Goal: Transaction & Acquisition: Purchase product/service

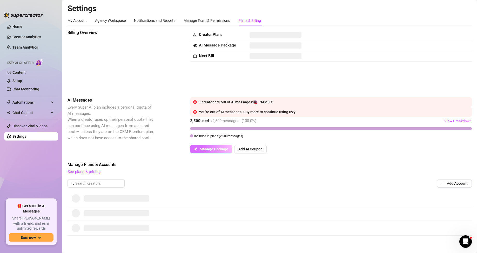
click at [217, 150] on span "Manage Package" at bounding box center [214, 149] width 29 height 4
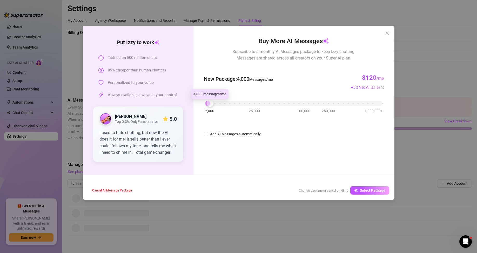
drag, startPoint x: 207, startPoint y: 103, endPoint x: 211, endPoint y: 102, distance: 3.9
click at [211, 102] on div at bounding box center [210, 103] width 7 height 7
click at [377, 190] on span "Select Package" at bounding box center [372, 190] width 25 height 4
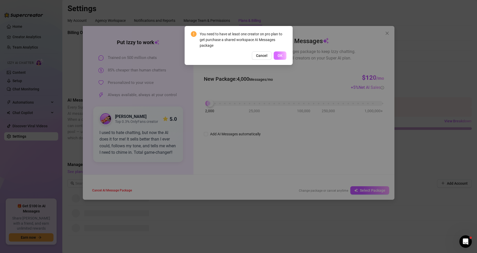
click at [278, 55] on span "OK" at bounding box center [280, 55] width 5 height 4
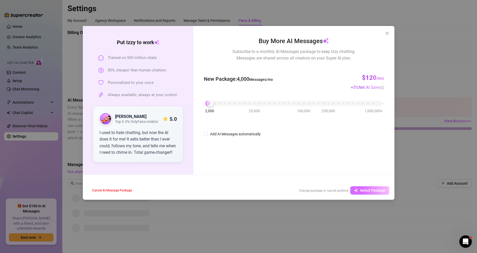
click at [362, 190] on span "Select Package" at bounding box center [372, 190] width 25 height 4
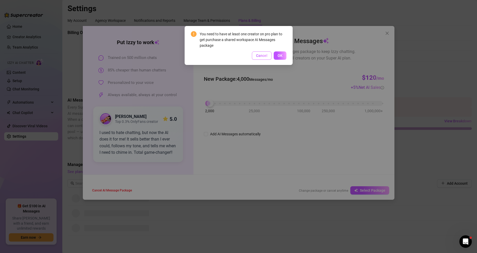
click at [265, 57] on span "Cancel" at bounding box center [261, 55] width 11 height 4
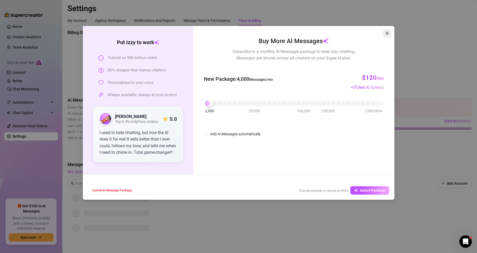
click at [390, 33] on span "Close" at bounding box center [387, 33] width 8 height 4
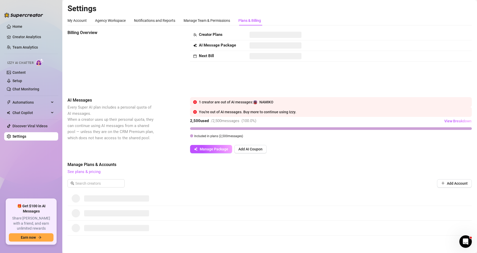
click at [232, 63] on div "Billing Overview Creator Plans AI Message Package Next Bill" at bounding box center [270, 59] width 404 height 59
click at [219, 152] on button "Manage Package" at bounding box center [211, 149] width 42 height 8
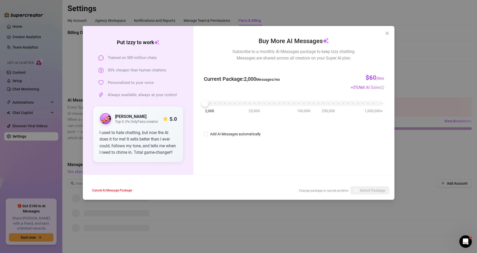
drag, startPoint x: 205, startPoint y: 107, endPoint x: 206, endPoint y: 104, distance: 2.7
click at [206, 107] on div "2,000 25,000 100,000 250,000 1,000,000+" at bounding box center [294, 104] width 180 height 14
drag, startPoint x: 207, startPoint y: 102, endPoint x: 212, endPoint y: 101, distance: 5.0
click at [212, 101] on div at bounding box center [210, 103] width 7 height 7
click at [373, 187] on button "Select Package" at bounding box center [369, 190] width 39 height 8
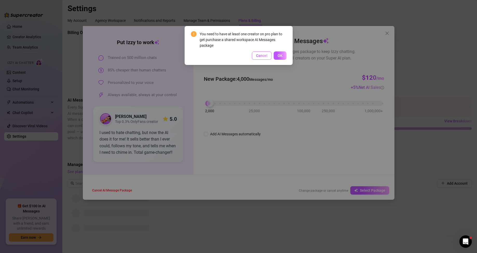
click at [264, 52] on button "Cancel" at bounding box center [262, 55] width 20 height 8
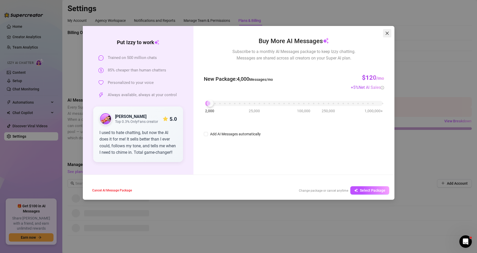
click at [388, 31] on button "Close" at bounding box center [387, 33] width 8 height 8
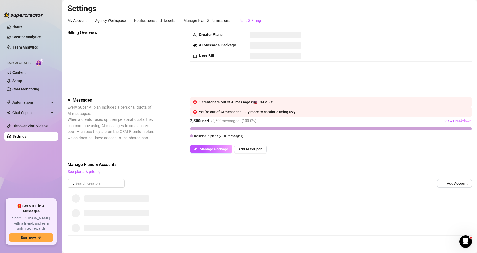
click at [135, 33] on span "Billing Overview" at bounding box center [111, 33] width 87 height 6
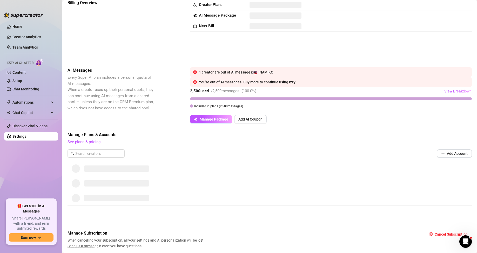
scroll to position [48, 0]
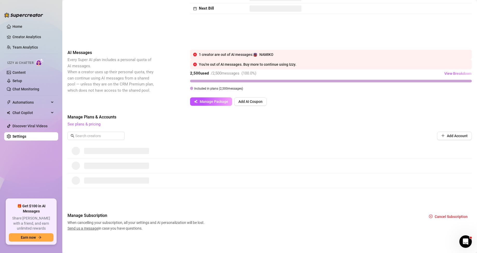
click at [273, 125] on span "See plans & pricing" at bounding box center [270, 124] width 404 height 6
drag, startPoint x: 273, startPoint y: 125, endPoint x: 412, endPoint y: 97, distance: 141.8
click at [406, 108] on div "Billing Overview Creator Plans AI Message Package Next Bill AI Messages Every S…" at bounding box center [270, 106] width 404 height 249
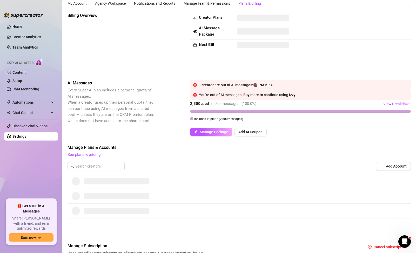
scroll to position [26, 0]
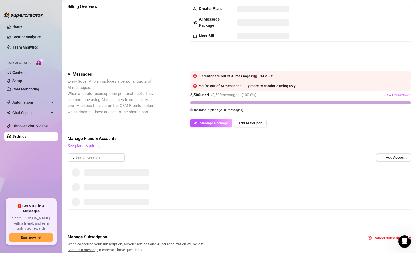
click at [322, 103] on div at bounding box center [300, 102] width 221 height 3
click at [329, 119] on div "Manage Package Add AI Coupon" at bounding box center [300, 123] width 221 height 8
click at [243, 153] on div "Add Account" at bounding box center [239, 157] width 343 height 8
drag, startPoint x: 243, startPoint y: 153, endPoint x: 302, endPoint y: 144, distance: 59.9
click at [303, 145] on span "See plans & pricing" at bounding box center [239, 146] width 343 height 6
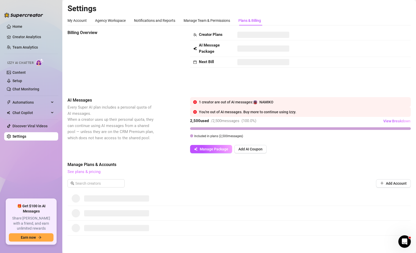
click at [80, 172] on link "See plans & pricing" at bounding box center [84, 171] width 33 height 5
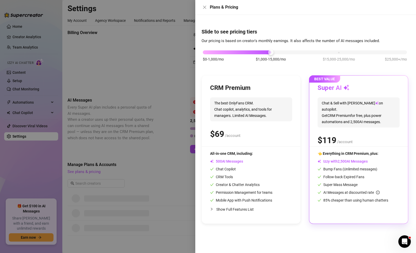
click at [398, 106] on span "Chat & Sell with Izzy on autopilot. Get CRM Premium for free, plus power automa…" at bounding box center [359, 112] width 82 height 30
click at [353, 139] on span "/account" at bounding box center [345, 141] width 16 height 5
click at [185, 59] on div at bounding box center [208, 126] width 416 height 253
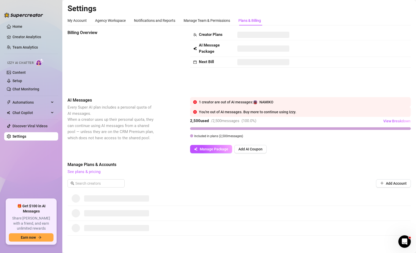
click at [96, 176] on div "Manage Plans & Accounts See plans & pricing Add Account" at bounding box center [239, 177] width 343 height 30
click at [93, 171] on link "See plans & pricing" at bounding box center [84, 171] width 33 height 5
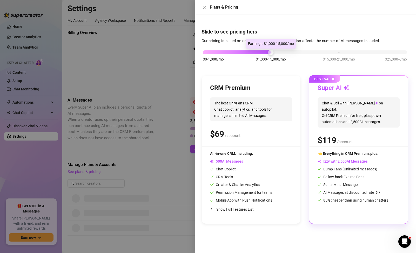
drag, startPoint x: 276, startPoint y: 53, endPoint x: 316, endPoint y: 52, distance: 40.0
click at [316, 52] on div "$0-1,000/mo $1,000-15,000/mo $15,000-25,000/mo $25,000+/mo" at bounding box center [305, 50] width 204 height 3
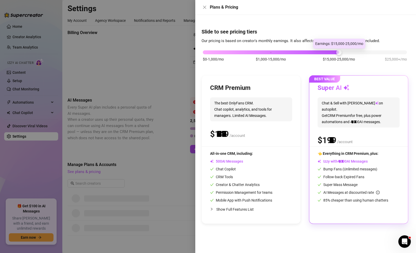
click at [285, 47] on div "$0-1,000/mo $1,000-15,000/mo $15,000-25,000/mo $25,000+/mo" at bounding box center [305, 58] width 207 height 29
click at [300, 51] on div "$0-1,000/mo $1,000-15,000/mo $15,000-25,000/mo $25,000+/mo" at bounding box center [305, 50] width 204 height 3
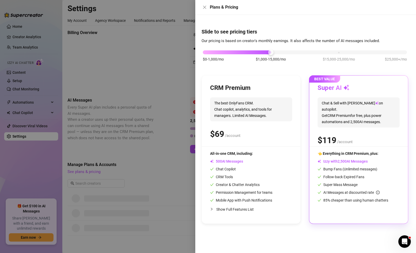
click at [319, 50] on div "$0-1,000/mo $1,000-15,000/mo $15,000-25,000/mo $25,000+/mo" at bounding box center [305, 50] width 204 height 3
click at [158, 60] on div at bounding box center [208, 126] width 416 height 253
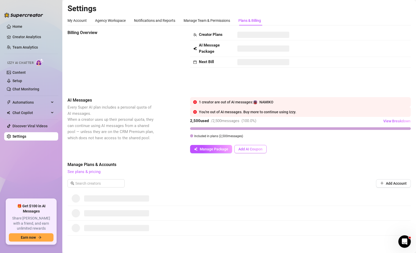
click at [258, 150] on span "Add AI Coupon" at bounding box center [250, 149] width 24 height 4
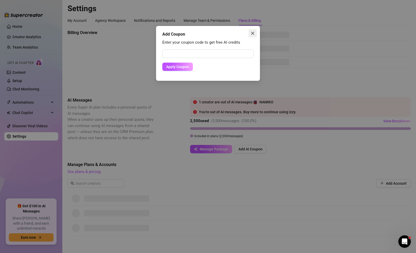
click at [252, 30] on button "Close" at bounding box center [253, 33] width 8 height 8
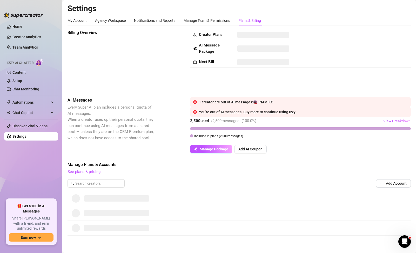
click at [267, 99] on div "1 creator are out of AI messages: NAMIKO" at bounding box center [300, 102] width 221 height 10
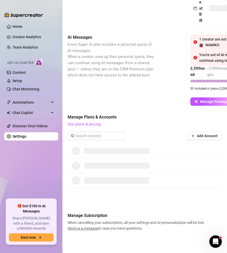
scroll to position [211, 0]
click at [210, 99] on span "Manage Package" at bounding box center [214, 101] width 29 height 4
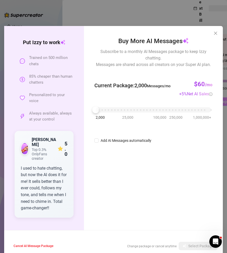
click at [95, 111] on div at bounding box center [95, 109] width 7 height 7
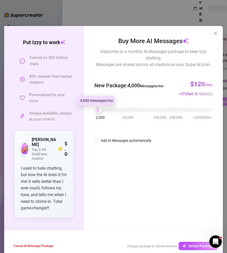
click at [98, 109] on div "2,000 25,000 100,000 250,000 1,000,000+" at bounding box center [153, 107] width 115 height 3
click at [189, 244] on span "Select Package" at bounding box center [200, 246] width 25 height 4
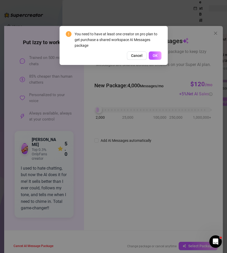
click at [142, 55] on span "Cancel" at bounding box center [136, 55] width 11 height 4
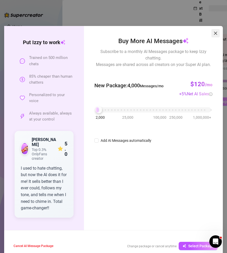
click at [213, 33] on icon "close" at bounding box center [215, 33] width 4 height 4
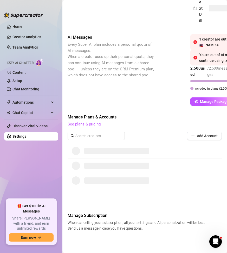
click at [193, 144] on div at bounding box center [145, 151] width 154 height 15
click at [193, 132] on button "Add Account" at bounding box center [204, 136] width 35 height 8
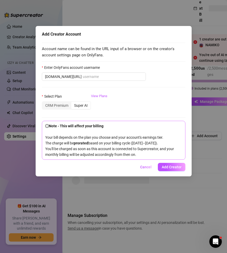
click at [146, 169] on span "Cancel" at bounding box center [145, 167] width 11 height 4
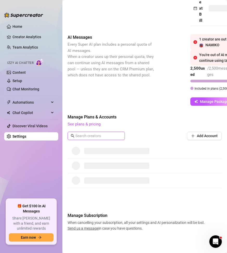
click at [99, 133] on input "text" at bounding box center [96, 136] width 42 height 6
type input "namiko"
click at [190, 132] on button "Add Account" at bounding box center [204, 136] width 35 height 8
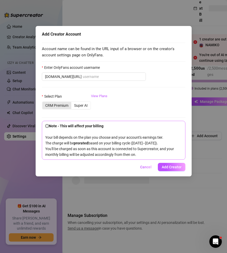
click at [61, 104] on div "CRM Premium" at bounding box center [56, 105] width 29 height 7
click at [44, 103] on input "CRM Premium" at bounding box center [44, 103] width 0 height 0
click at [77, 104] on div "Super AI" at bounding box center [80, 105] width 19 height 7
click at [72, 103] on input "Super AI" at bounding box center [72, 103] width 0 height 0
click at [108, 83] on form "Enter OnlyFans account username onlyfans.com/ Select Plan CRM Premium Super AI …" at bounding box center [113, 112] width 143 height 95
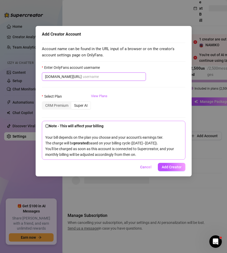
click at [103, 77] on input "Enter OnlyFans account username" at bounding box center [113, 77] width 60 height 6
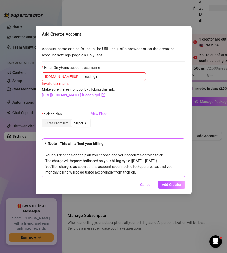
click at [126, 94] on form "Enter OnlyFans account username onlyfans.com/ lilecchigirl Invalid username Mak…" at bounding box center [113, 121] width 143 height 113
click at [83, 77] on input "lilecchigirl" at bounding box center [113, 77] width 60 height 6
type input "lilecchigirl"
click at [167, 99] on form "Enter OnlyFans account username onlyfans.com/ lilecchigirl Username already reg…" at bounding box center [113, 121] width 143 height 113
click at [62, 126] on div "CRM Premium" at bounding box center [56, 122] width 29 height 7
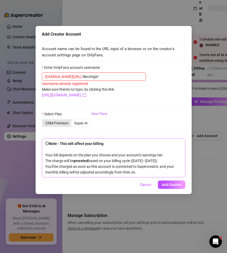
click at [44, 120] on input "CRM Premium" at bounding box center [44, 120] width 0 height 0
click at [78, 125] on div "Super AI" at bounding box center [80, 122] width 19 height 7
click at [72, 120] on input "Super AI" at bounding box center [72, 120] width 0 height 0
click at [100, 111] on link "View Plans" at bounding box center [99, 121] width 16 height 21
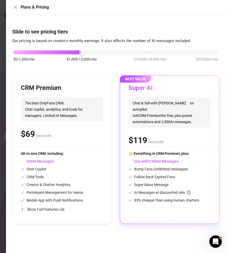
click at [192, 134] on div "$ /account" at bounding box center [169, 140] width 82 height 13
click at [13, 5] on div "Plans & Pricing" at bounding box center [116, 7] width 221 height 15
click at [14, 5] on icon "close" at bounding box center [15, 7] width 4 height 4
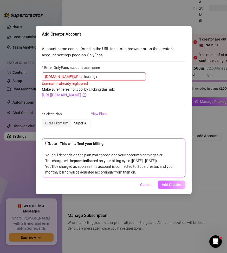
click at [170, 187] on span "Add Creator" at bounding box center [172, 185] width 20 height 4
click at [150, 187] on span "Cancel" at bounding box center [145, 185] width 11 height 4
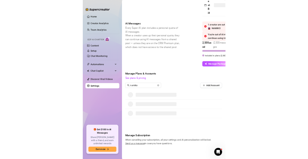
scroll to position [47, 0]
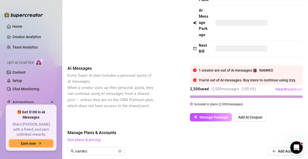
click at [176, 143] on span "See plans & pricing" at bounding box center [186, 140] width 236 height 6
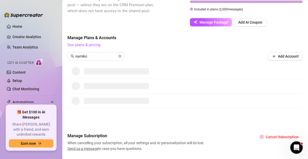
scroll to position [151, 0]
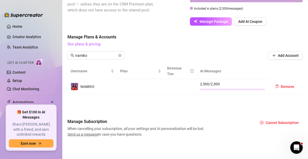
click at [232, 90] on div at bounding box center [232, 90] width 65 height 2
click at [84, 46] on link "See plans & pricing" at bounding box center [84, 44] width 33 height 5
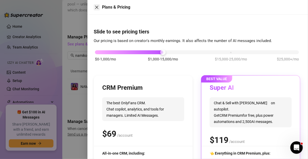
click at [99, 6] on button "Close" at bounding box center [97, 7] width 6 height 6
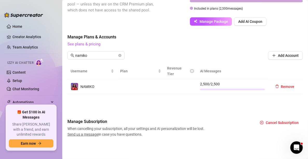
click at [173, 44] on div "Manage Plans & Accounts See plans & pricing" at bounding box center [186, 41] width 236 height 14
click at [207, 40] on span "Manage Plans & Accounts" at bounding box center [186, 37] width 236 height 6
click at [180, 53] on div "Manage Plans & Accounts See plans & pricing namiko Add Account" at bounding box center [186, 49] width 236 height 30
click at [179, 53] on div "Manage Plans & Accounts See plans & pricing namiko Add Account" at bounding box center [186, 49] width 236 height 30
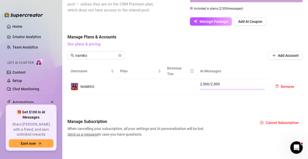
click at [163, 98] on div "Billing Overview Creator Plans 0 x Super AI, 0 x CRM Premium AI Message Package…" at bounding box center [186, 12] width 236 height 251
click at [199, 59] on div "namiko Add Account" at bounding box center [186, 55] width 236 height 8
drag, startPoint x: 200, startPoint y: 63, endPoint x: 218, endPoint y: 67, distance: 18.3
click at [218, 67] on div "Manage Plans & Accounts See plans & pricing namiko Add Account Username Plan Re…" at bounding box center [186, 64] width 236 height 60
click at [218, 61] on div "Manage Plans & Accounts See plans & pricing namiko Add Account" at bounding box center [186, 49] width 236 height 30
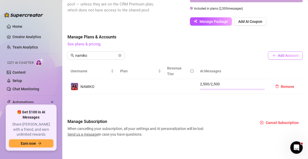
click at [275, 59] on button "Add Account" at bounding box center [285, 55] width 35 height 8
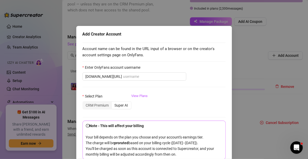
click at [239, 49] on div "Add Creator Account Account name can be found in the URL input of a browser or …" at bounding box center [154, 79] width 308 height 159
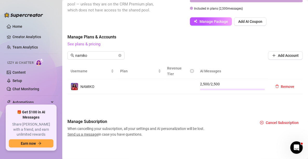
click at [198, 47] on span "See plans & pricing" at bounding box center [186, 44] width 236 height 6
click at [86, 45] on link "See plans & pricing" at bounding box center [84, 44] width 33 height 5
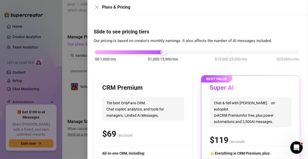
click at [75, 107] on div at bounding box center [154, 79] width 308 height 159
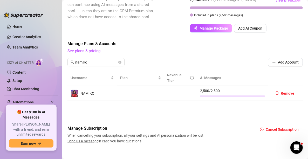
scroll to position [128, 0]
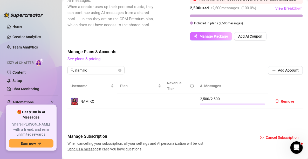
click at [210, 41] on button "Manage Package" at bounding box center [211, 36] width 42 height 8
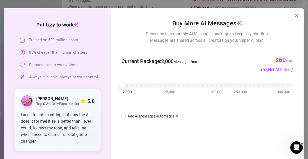
scroll to position [26, 0]
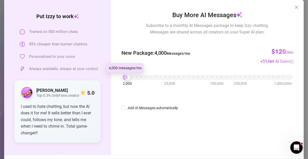
drag, startPoint x: 120, startPoint y: 76, endPoint x: 124, endPoint y: 76, distance: 3.1
click at [124, 76] on div at bounding box center [127, 77] width 7 height 7
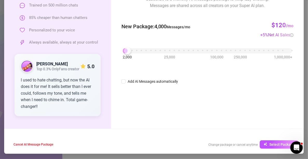
scroll to position [53, 0]
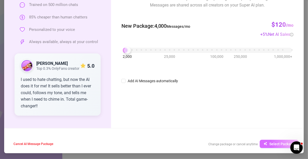
click at [281, 143] on span "Select Package" at bounding box center [282, 144] width 25 height 4
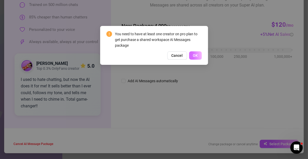
click at [195, 53] on button "OK" at bounding box center [195, 55] width 13 height 8
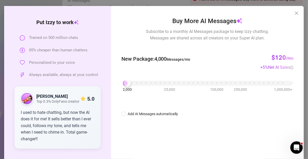
scroll to position [1, 0]
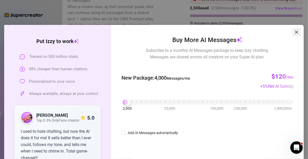
click at [298, 32] on span "Close" at bounding box center [297, 32] width 8 height 4
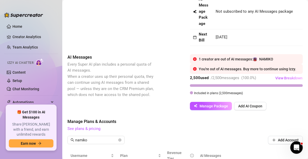
scroll to position [50, 0]
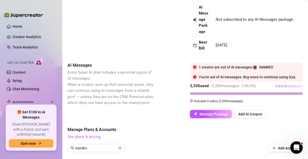
click at [290, 88] on span "View Breakdown" at bounding box center [289, 86] width 27 height 4
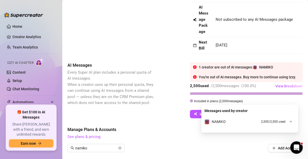
click at [172, 70] on div "AI Messages Every Super AI plan includes a personal quota of AI messages. When …" at bounding box center [186, 90] width 236 height 56
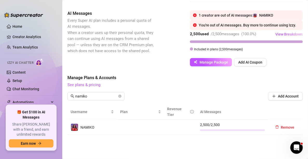
scroll to position [154, 0]
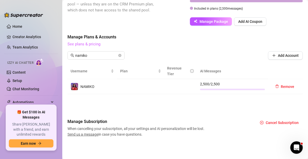
click at [78, 44] on link "See plans & pricing" at bounding box center [84, 44] width 33 height 5
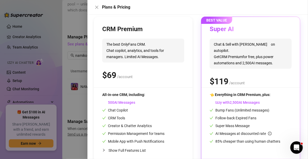
scroll to position [71, 0]
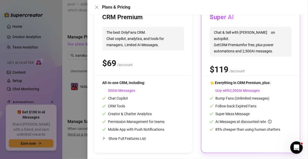
click at [80, 85] on div at bounding box center [154, 79] width 308 height 159
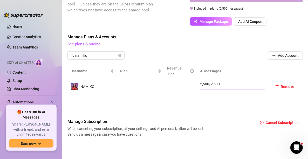
scroll to position [0, 0]
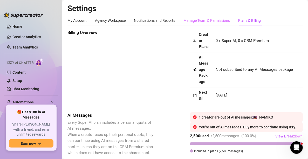
click at [207, 24] on div "Manage Team & Permissions" at bounding box center [207, 21] width 46 height 10
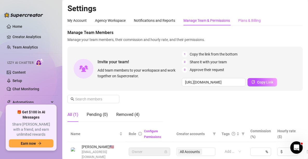
click at [251, 24] on div "Plans & Billing" at bounding box center [249, 21] width 23 height 10
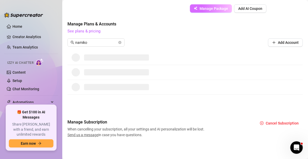
scroll to position [104, 0]
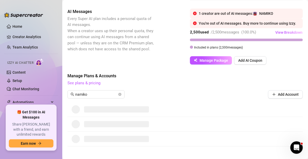
click at [183, 49] on div "AI Messages Every Super AI plan includes a personal quota of AI messages. When …" at bounding box center [186, 37] width 236 height 56
click at [204, 65] on button "Manage Package" at bounding box center [211, 60] width 42 height 8
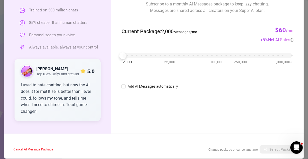
scroll to position [52, 0]
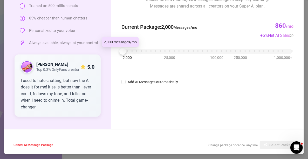
click at [123, 53] on div at bounding box center [122, 51] width 7 height 7
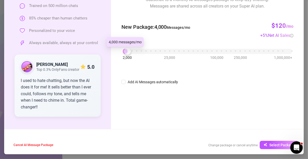
drag, startPoint x: 121, startPoint y: 50, endPoint x: 125, endPoint y: 50, distance: 4.4
click at [125, 50] on div at bounding box center [127, 51] width 7 height 7
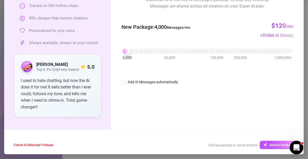
click at [299, 145] on icon "Open Intercom Messenger" at bounding box center [296, 147] width 9 height 9
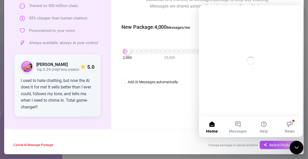
scroll to position [0, 0]
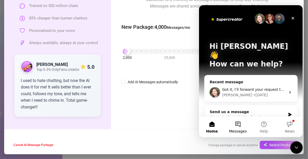
click at [239, 130] on span "Messages" at bounding box center [238, 132] width 18 height 4
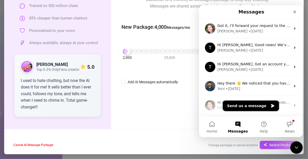
click at [256, 106] on button "Send us a message" at bounding box center [251, 106] width 56 height 10
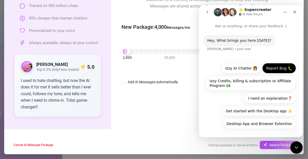
click at [284, 72] on button "Report Bug 🐛" at bounding box center [279, 68] width 34 height 10
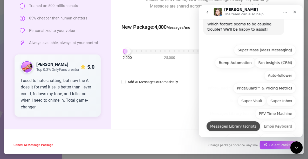
scroll to position [72, 0]
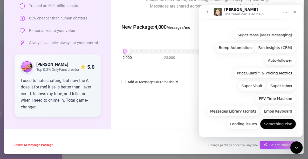
click at [287, 123] on button "Something else" at bounding box center [278, 124] width 36 height 10
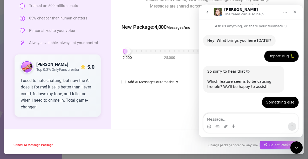
scroll to position [25, 0]
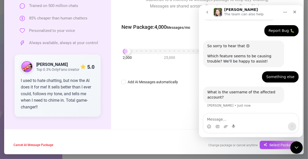
click at [262, 119] on textarea "Message…" at bounding box center [250, 118] width 95 height 9
type textarea "lilecchigirl"
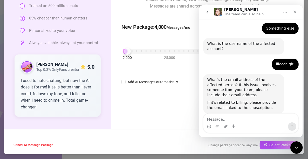
scroll to position [84, 0]
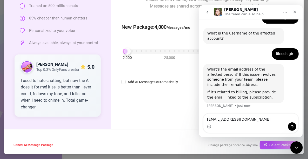
type textarea "omisokaa@gmail.com"
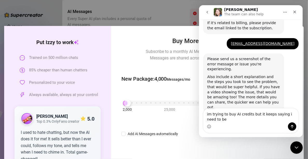
scroll to position [159, 0]
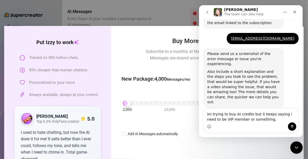
type textarea "im trying to buy AI credits but it keeps saying i need to be VIP member or some…"
click at [176, 70] on div "New Package : 4,000 Messages/mo $120 /mo + 5 % Net AI Sales" at bounding box center [208, 79] width 172 height 23
click at [295, 13] on icon "Close" at bounding box center [294, 12] width 3 height 3
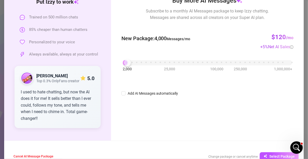
scroll to position [53, 0]
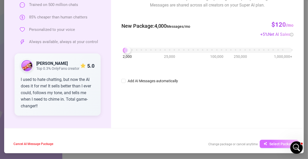
click at [270, 146] on button "Select Package" at bounding box center [279, 144] width 39 height 8
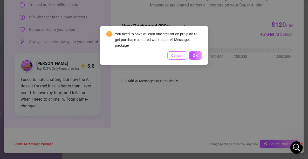
click at [177, 53] on button "Cancel" at bounding box center [177, 55] width 20 height 8
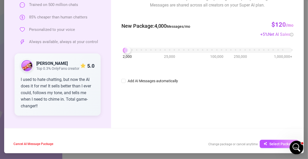
click at [299, 146] on icon "Open Intercom Messenger" at bounding box center [296, 147] width 9 height 9
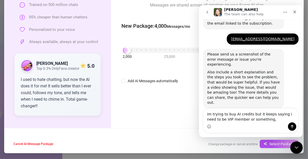
scroll to position [159, 0]
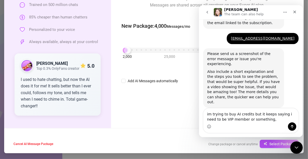
click at [216, 118] on textarea "im trying to buy AI credits but it keeps saying i need to be VIP member or some…" at bounding box center [250, 116] width 95 height 14
drag, startPoint x: 265, startPoint y: 118, endPoint x: 234, endPoint y: 119, distance: 30.9
click at [234, 119] on textarea "im trying to buy AI credits but it keeps saying i need to be PRO member or some…" at bounding box center [250, 116] width 95 height 14
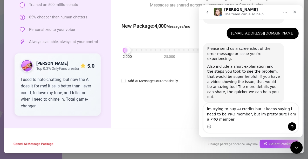
type textarea "im trying to buy AI credits but it keeps saying i need to be PRO member, but im…"
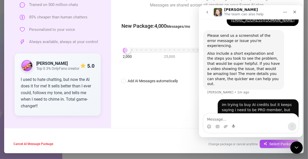
scroll to position [179, 0]
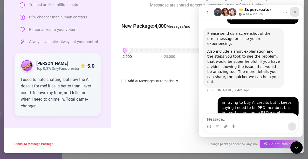
click at [295, 12] on icon "Close" at bounding box center [294, 12] width 3 height 3
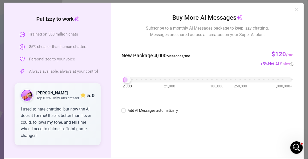
scroll to position [0, 0]
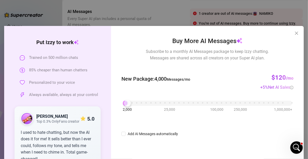
click at [299, 35] on div "Buy More AI Messages Subscribe to a monthly AI Messages package to keep Izzy ch…" at bounding box center [207, 103] width 193 height 155
click at [295, 32] on icon "close" at bounding box center [297, 33] width 4 height 4
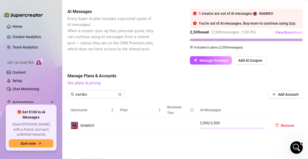
click at [136, 78] on div "Billing Overview Creator Plans 0 x Super AI, 0 x CRM Premium AI Message Package…" at bounding box center [186, 51] width 236 height 251
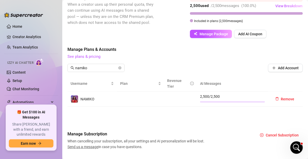
scroll to position [154, 0]
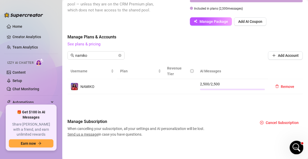
click at [291, 147] on div "Open Intercom Messenger" at bounding box center [295, 146] width 17 height 17
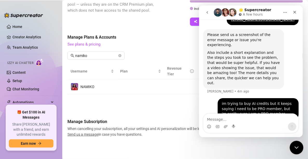
scroll to position [179, 0]
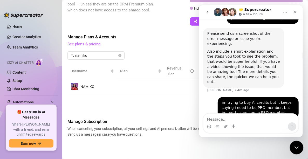
click at [294, 145] on icon "Close Intercom Messenger" at bounding box center [296, 147] width 6 height 6
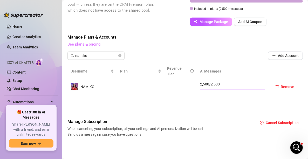
click at [93, 43] on link "See plans & pricing" at bounding box center [84, 44] width 33 height 5
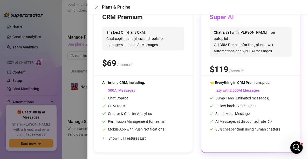
scroll to position [70, 0]
click at [237, 78] on div "BEST VALUE Super AI Chat & Sell with Izzy on autopilot. Get CRM Premium for fre…" at bounding box center [251, 79] width 99 height 148
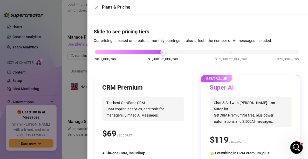
click at [79, 43] on div at bounding box center [154, 79] width 308 height 159
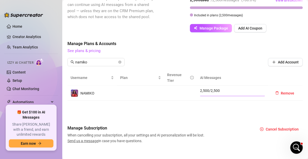
scroll to position [128, 0]
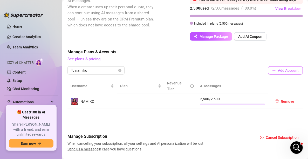
click at [285, 73] on span "Add Account" at bounding box center [288, 71] width 21 height 4
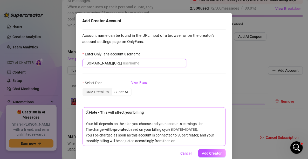
scroll to position [28, 0]
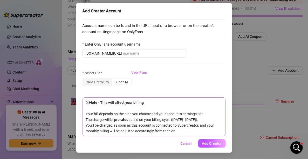
click at [279, 57] on div "Add Creator Account Account name can be found in the URL input of a browser or …" at bounding box center [154, 79] width 308 height 159
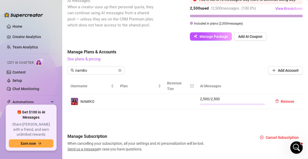
scroll to position [0, 0]
click at [243, 109] on td "2,500 / 2,500" at bounding box center [232, 101] width 71 height 15
click at [127, 89] on span "Plan" at bounding box center [138, 86] width 37 height 6
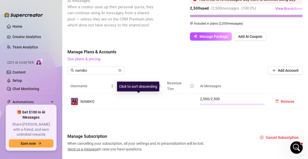
click at [138, 109] on td at bounding box center [140, 101] width 47 height 15
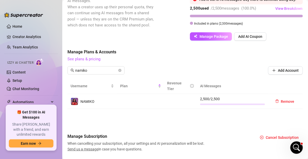
click at [102, 106] on div "NAMIKO" at bounding box center [92, 102] width 43 height 8
click at [89, 104] on span "NAMIKO" at bounding box center [87, 102] width 14 height 4
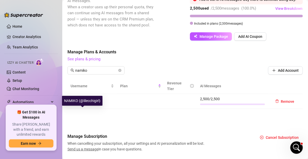
click at [69, 109] on td "NAMIKO" at bounding box center [93, 101] width 50 height 15
click at [77, 105] on img at bounding box center [74, 101] width 7 height 7
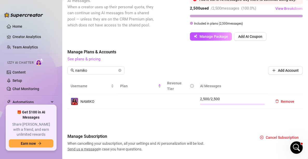
click at [263, 109] on td "2,500 / 2,500" at bounding box center [232, 101] width 71 height 15
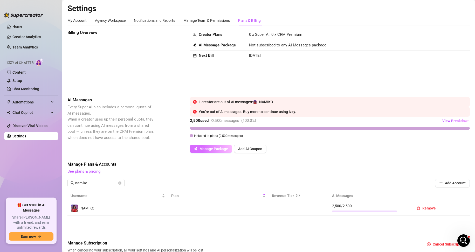
click at [212, 150] on span "Manage Package" at bounding box center [214, 149] width 29 height 4
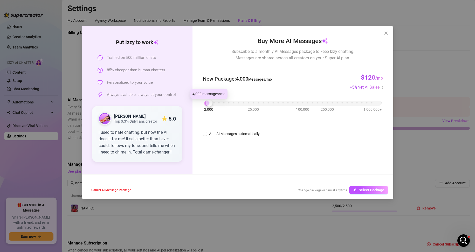
click at [210, 104] on div at bounding box center [209, 103] width 7 height 7
click at [369, 188] on button "Select Package" at bounding box center [369, 190] width 39 height 8
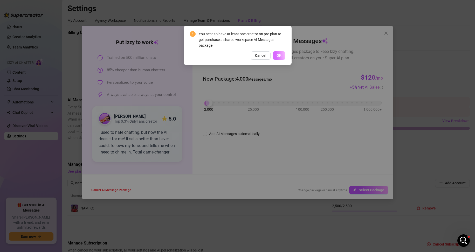
click at [283, 56] on button "OK" at bounding box center [279, 55] width 13 height 8
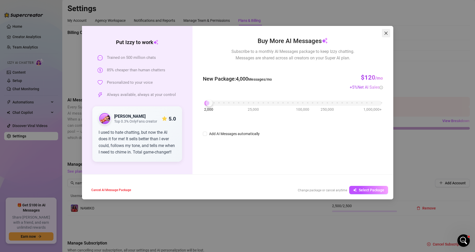
click at [385, 31] on button "Close" at bounding box center [386, 33] width 8 height 8
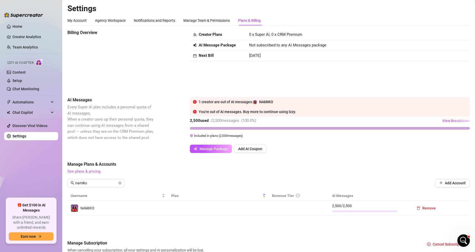
click at [301, 162] on span "Manage Plans & Accounts" at bounding box center [269, 165] width 403 height 6
click at [199, 18] on div "Manage Team & Permissions" at bounding box center [207, 21] width 46 height 6
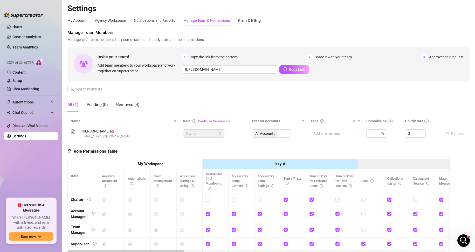
click at [134, 14] on div "Settings My Account Agency Workspace Notifications and Reports Manage Team & Pe…" at bounding box center [269, 151] width 403 height 294
click at [86, 20] on div "My Account" at bounding box center [77, 21] width 19 height 6
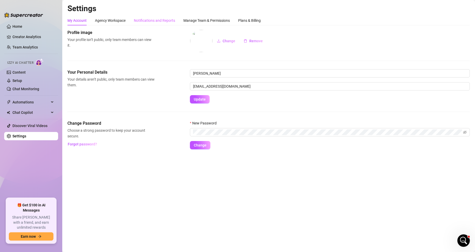
drag, startPoint x: 111, startPoint y: 16, endPoint x: 153, endPoint y: 23, distance: 42.6
click at [111, 16] on div "Agency Workspace" at bounding box center [110, 21] width 31 height 10
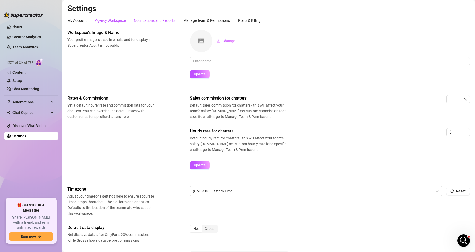
click at [155, 21] on div "Notifications and Reports" at bounding box center [154, 21] width 41 height 6
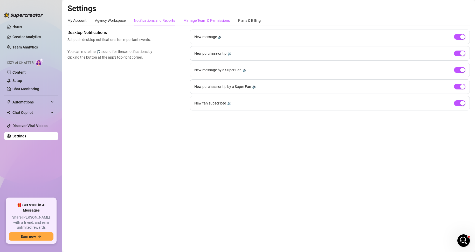
click at [189, 20] on div "Manage Team & Permissions" at bounding box center [207, 21] width 46 height 6
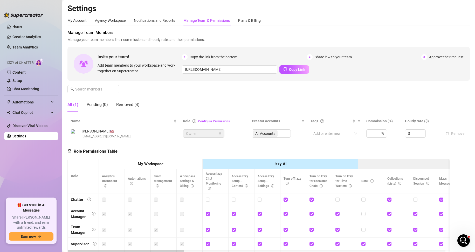
click at [255, 11] on h2 "Settings" at bounding box center [269, 9] width 403 height 10
click at [256, 16] on div "Plans & Billing" at bounding box center [249, 21] width 23 height 10
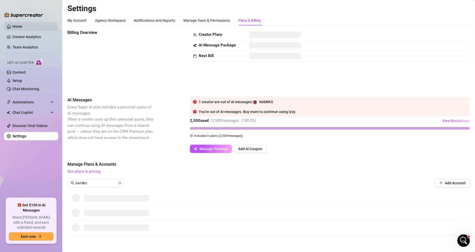
click at [22, 25] on link "Home" at bounding box center [17, 26] width 10 height 4
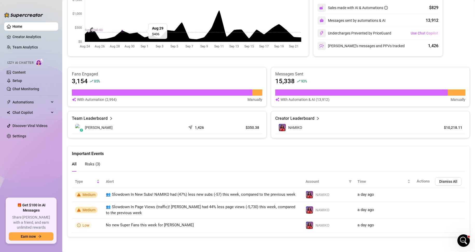
scroll to position [248, 0]
